Goal: Task Accomplishment & Management: Manage account settings

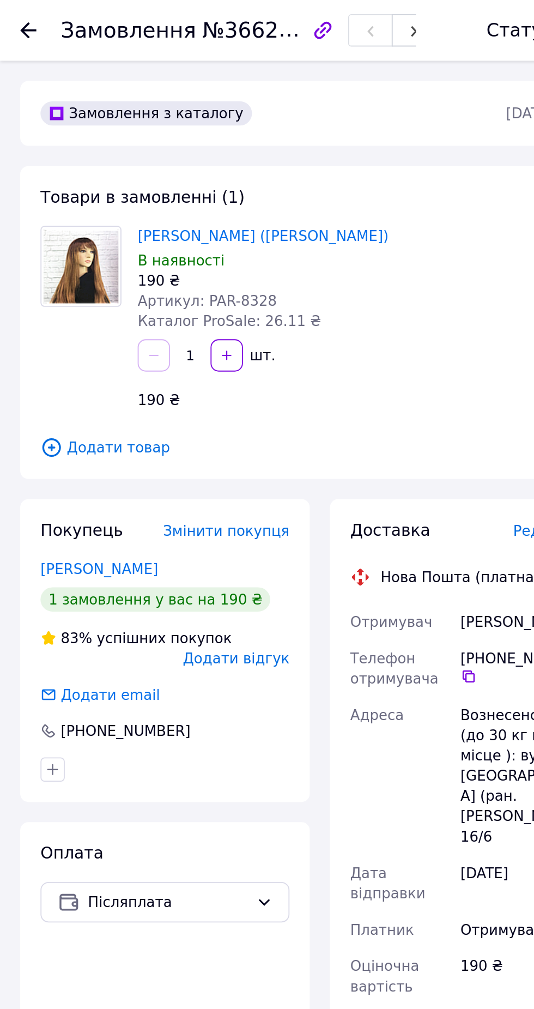
click at [33, 18] on span "Замовлення" at bounding box center [69, 16] width 73 height 13
click at [15, 13] on use at bounding box center [15, 16] width 9 height 9
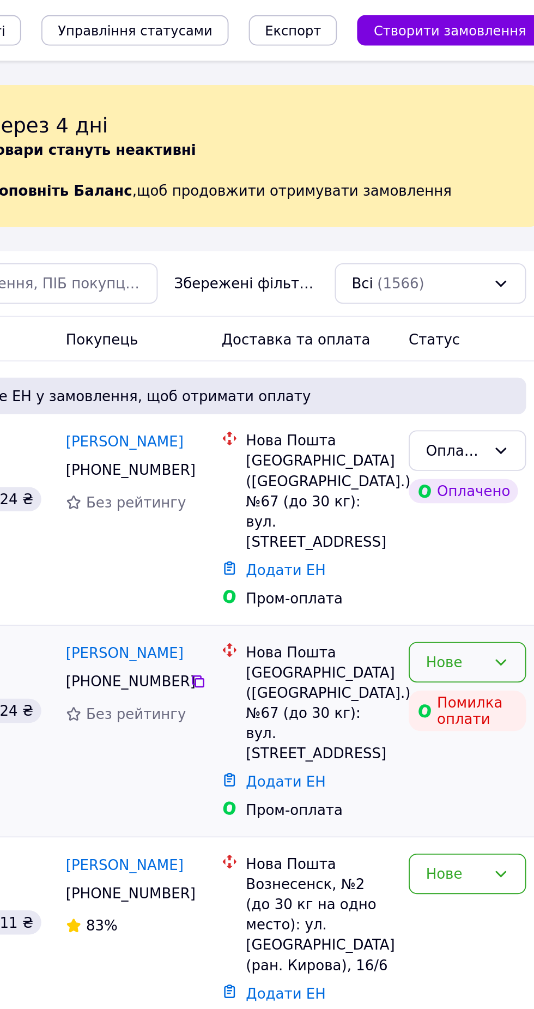
click at [487, 350] on div "Нове" at bounding box center [476, 356] width 32 height 12
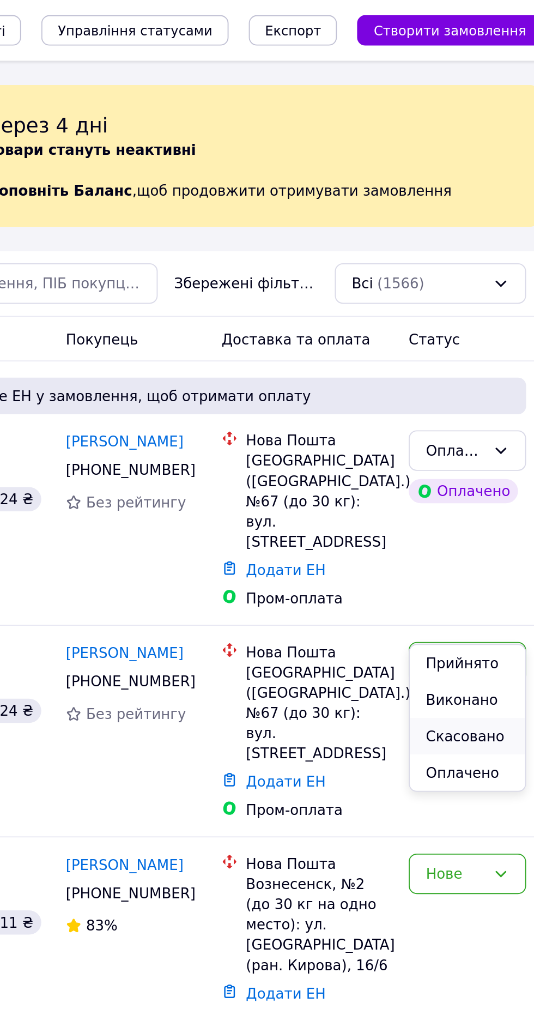
click at [498, 391] on li "Скасовано" at bounding box center [483, 396] width 62 height 20
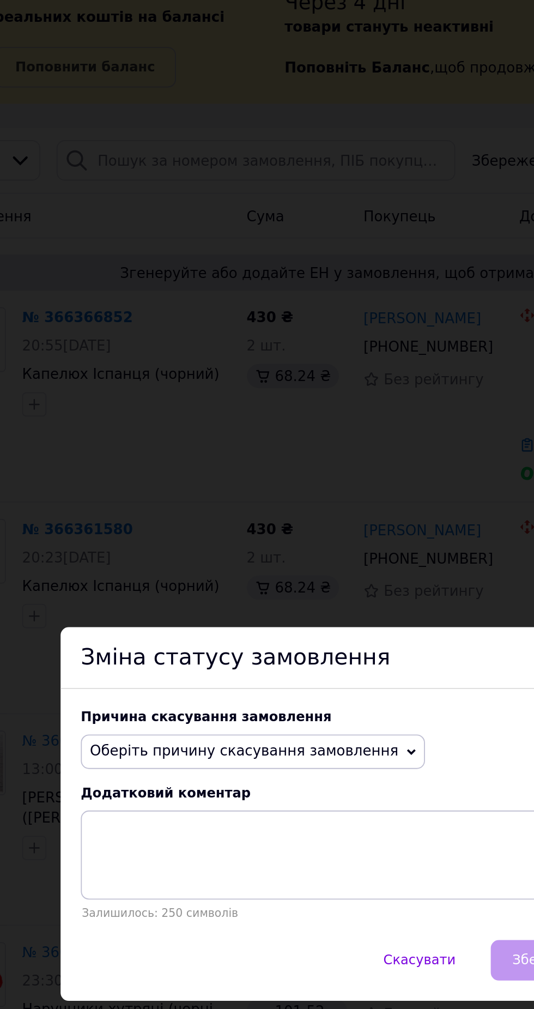
click at [234, 475] on span "Оберіть причину скасування замовлення" at bounding box center [202, 470] width 166 height 9
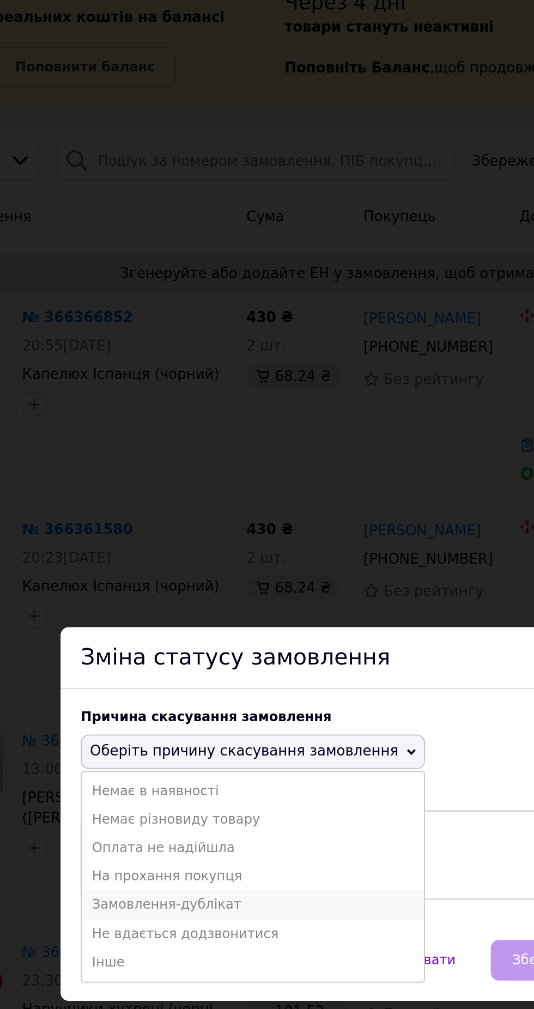
click at [175, 561] on li "Замовлення-дублікат" at bounding box center [207, 552] width 184 height 15
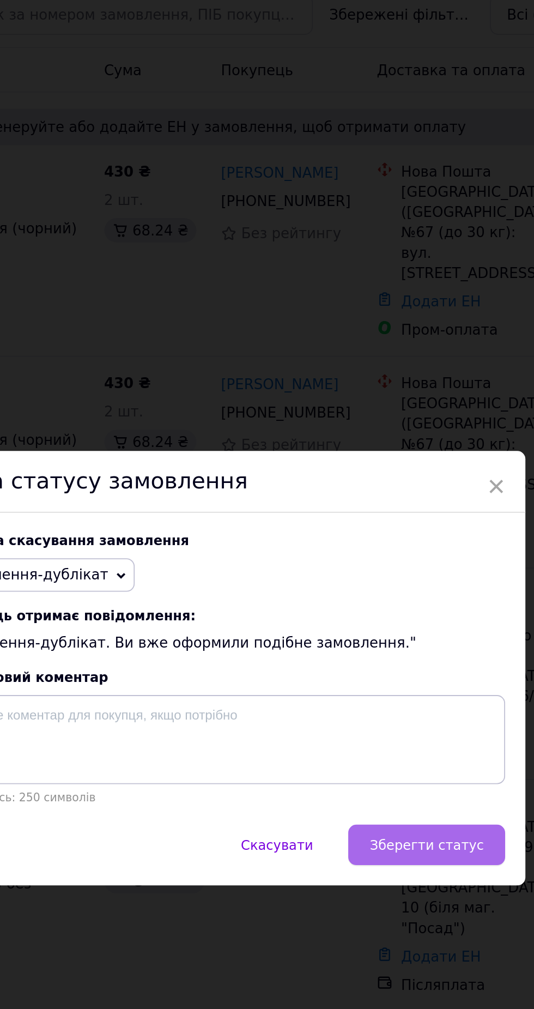
click at [398, 604] on span "Зберегти статус" at bounding box center [378, 600] width 62 height 8
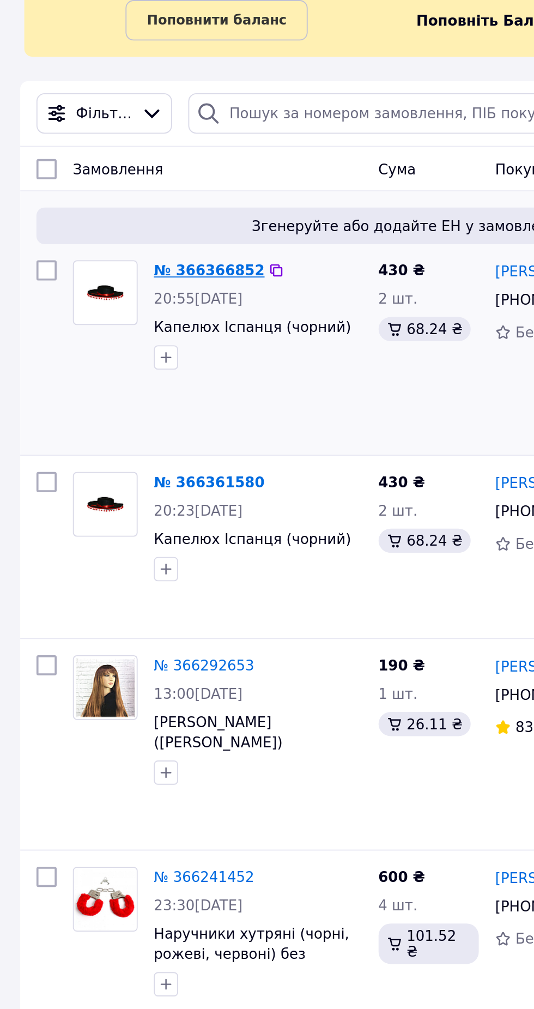
click at [114, 238] on link "№ 366366852" at bounding box center [112, 237] width 59 height 9
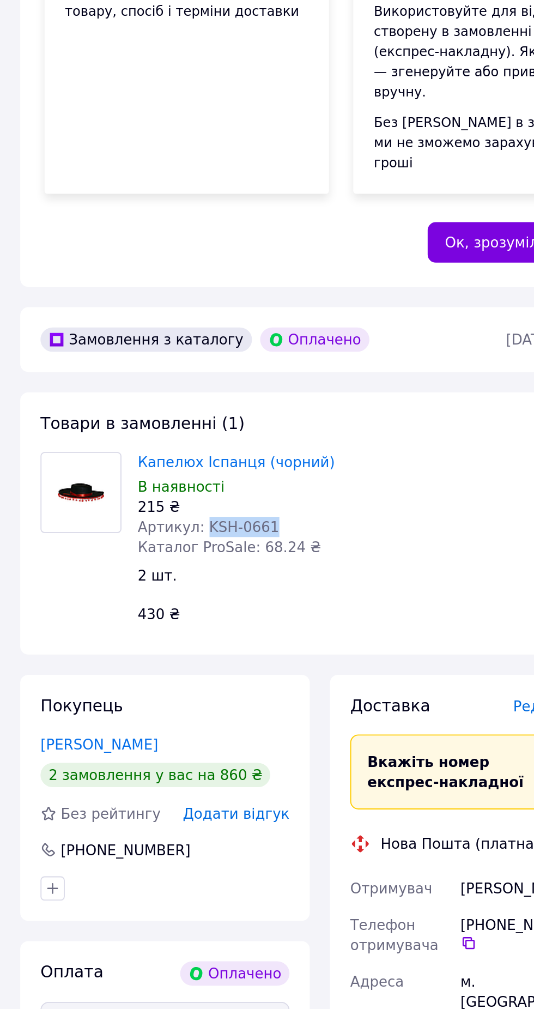
copy span "KSH-0661"
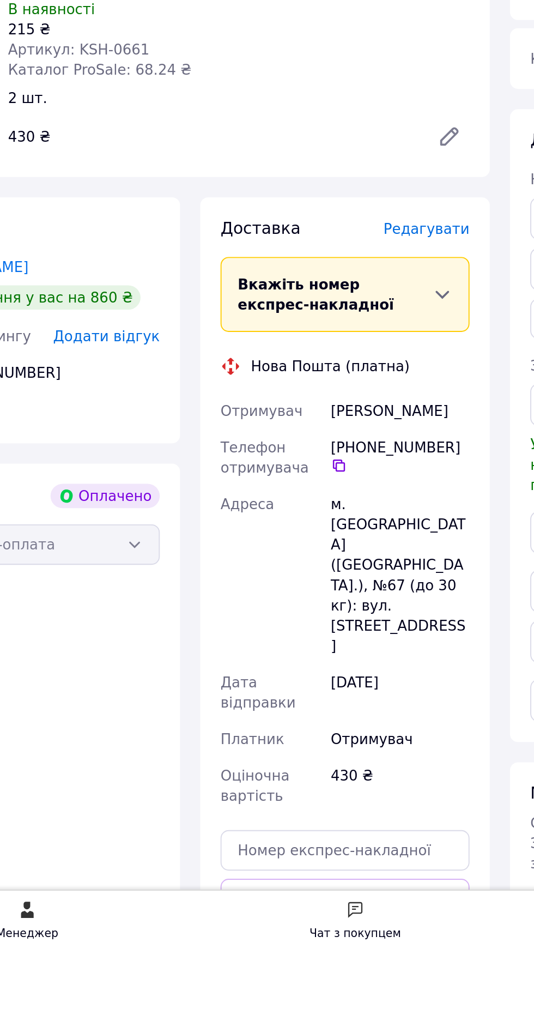
click at [279, 1008] on button "Згенерувати ЕН" at bounding box center [256, 1027] width 134 height 22
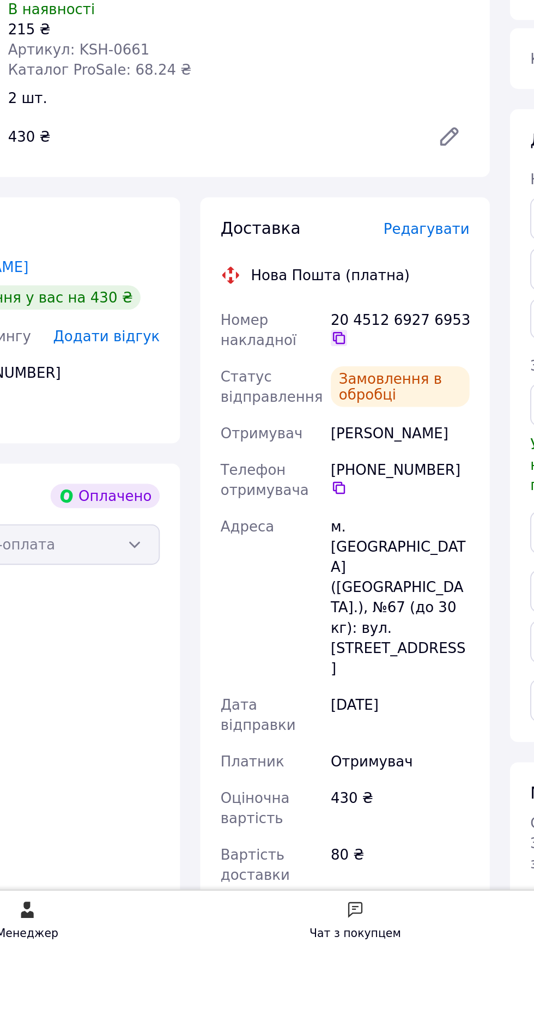
click at [251, 674] on icon at bounding box center [252, 677] width 7 height 7
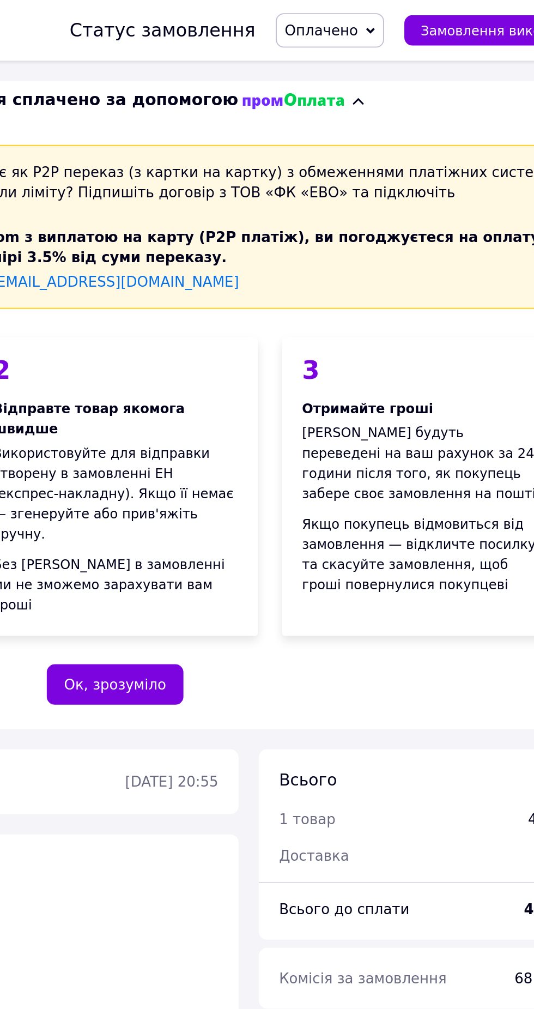
click at [393, 15] on span "Оплачено" at bounding box center [378, 16] width 39 height 9
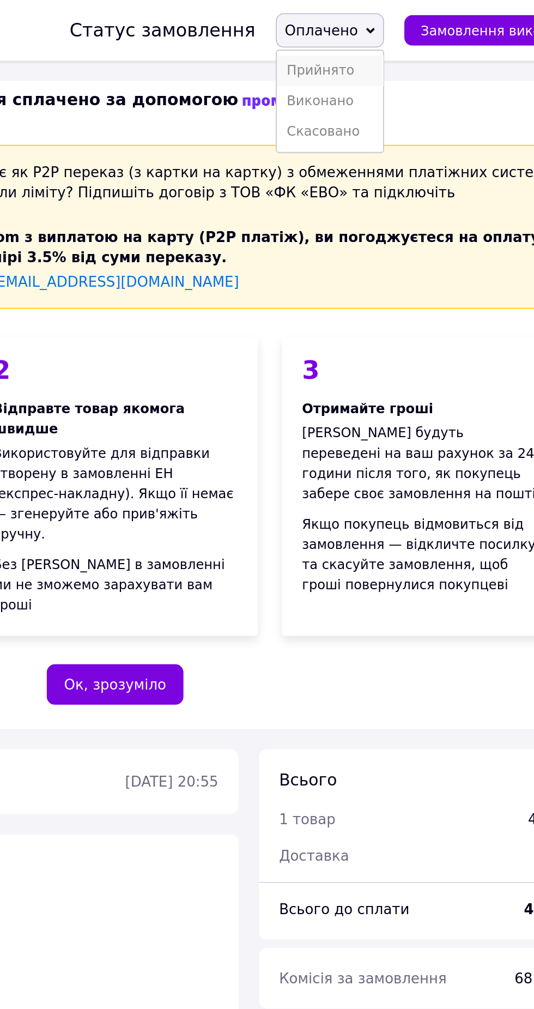
click at [401, 35] on li "Прийнято" at bounding box center [382, 38] width 57 height 16
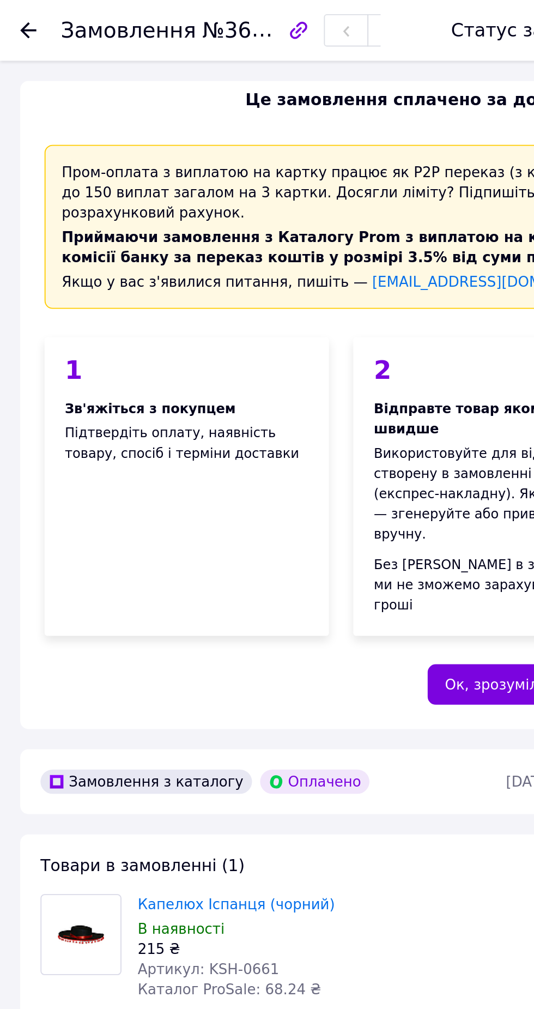
click at [13, 20] on icon at bounding box center [15, 16] width 9 height 9
